Goal: Task Accomplishment & Management: Complete application form

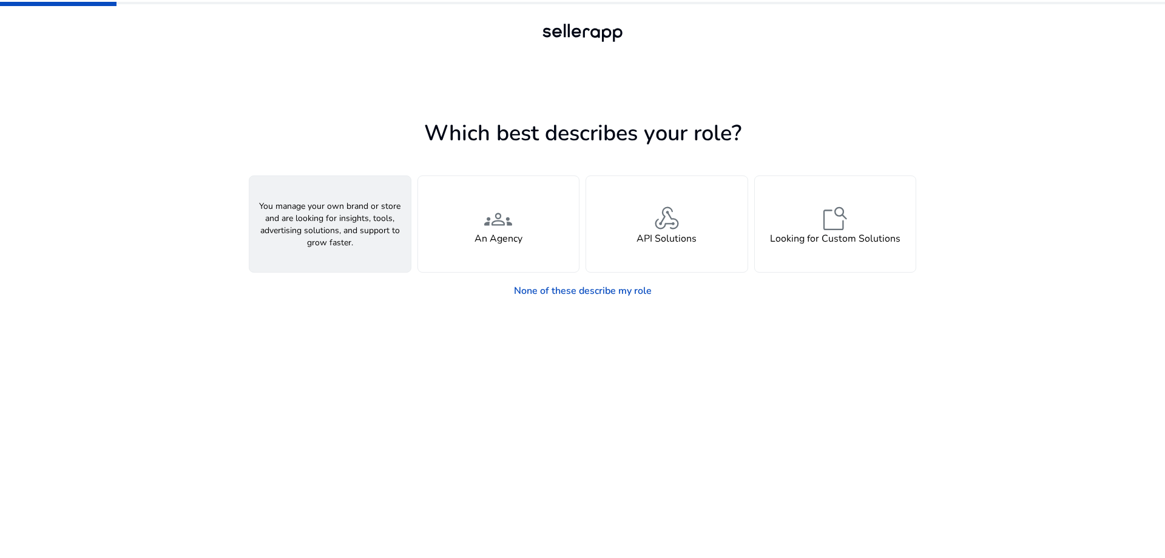
click at [317, 230] on span "person" at bounding box center [330, 218] width 29 height 29
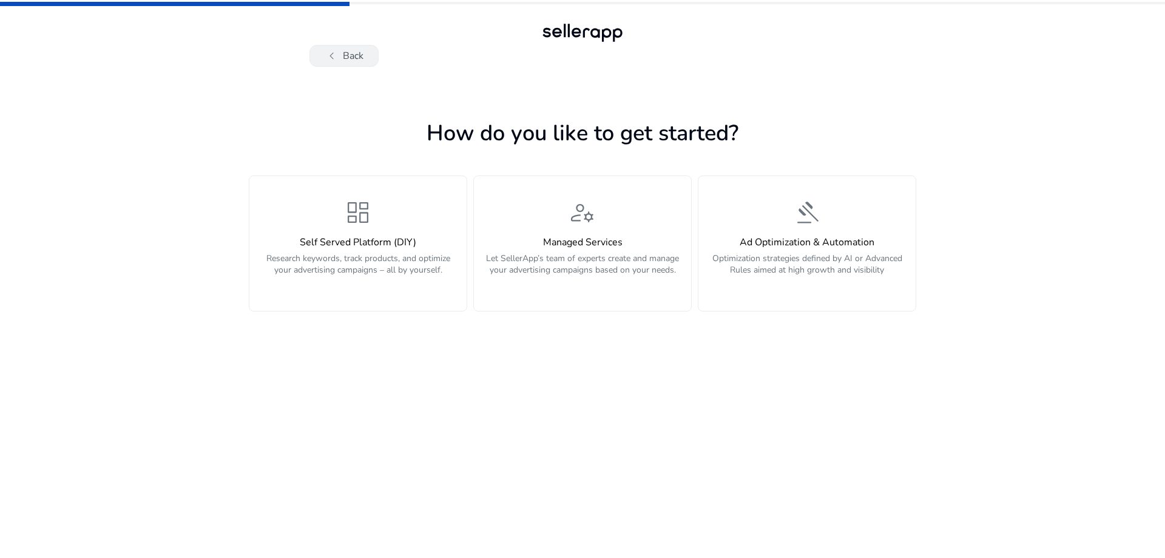
click at [336, 55] on span "chevron_left" at bounding box center [332, 56] width 15 height 15
